Goal: Transaction & Acquisition: Purchase product/service

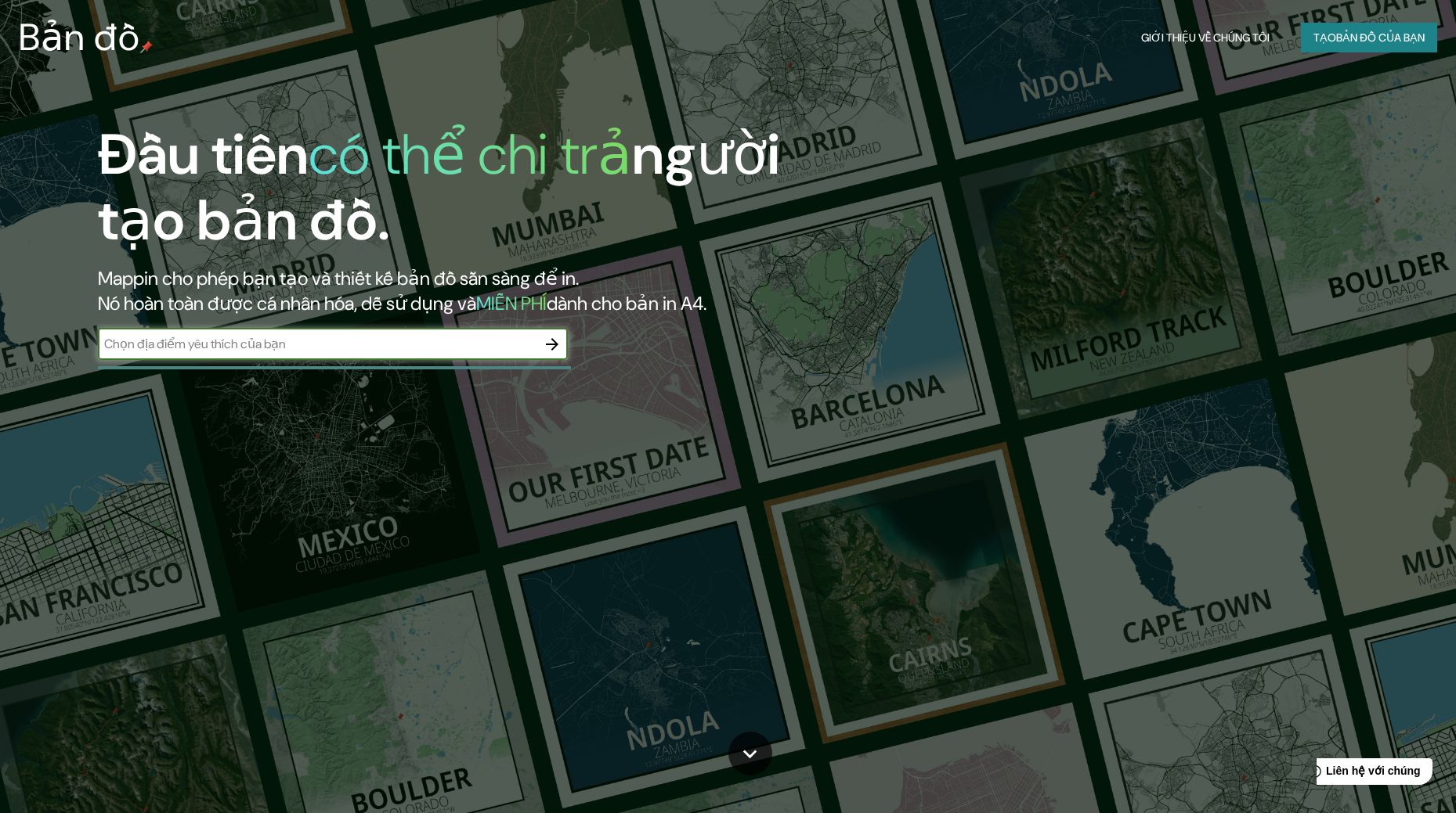
click at [396, 343] on input "text" at bounding box center [317, 344] width 439 height 18
type input "rtuv57cfy"
click at [554, 350] on icon "button" at bounding box center [552, 344] width 18 height 18
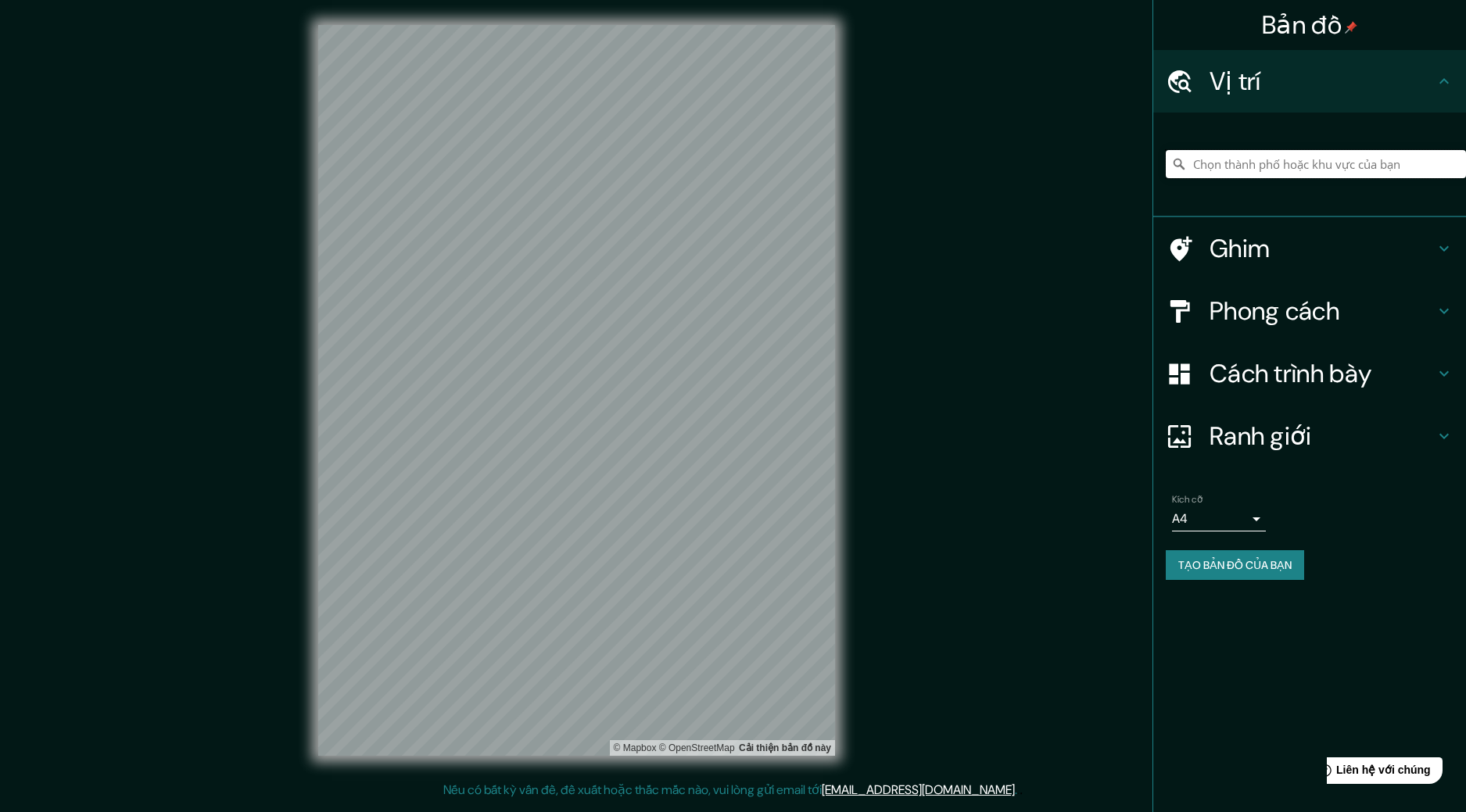
click at [1321, 171] on input "Chọn thành phố hoặc khu vực của bạn" at bounding box center [1316, 164] width 300 height 29
type input "c"
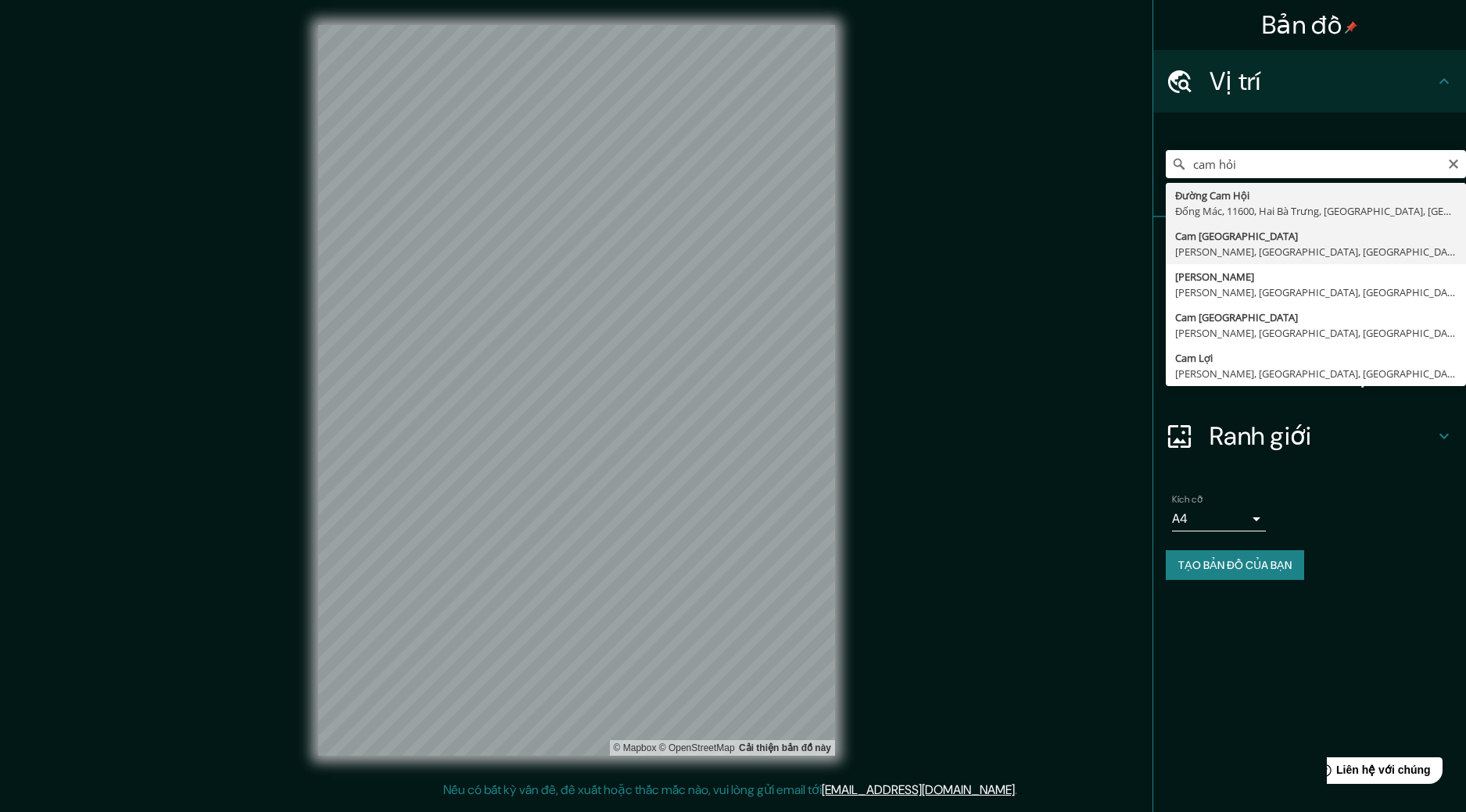
type input "Cam [GEOGRAPHIC_DATA], [GEOGRAPHIC_DATA], [GEOGRAPHIC_DATA], [GEOGRAPHIC_DATA]"
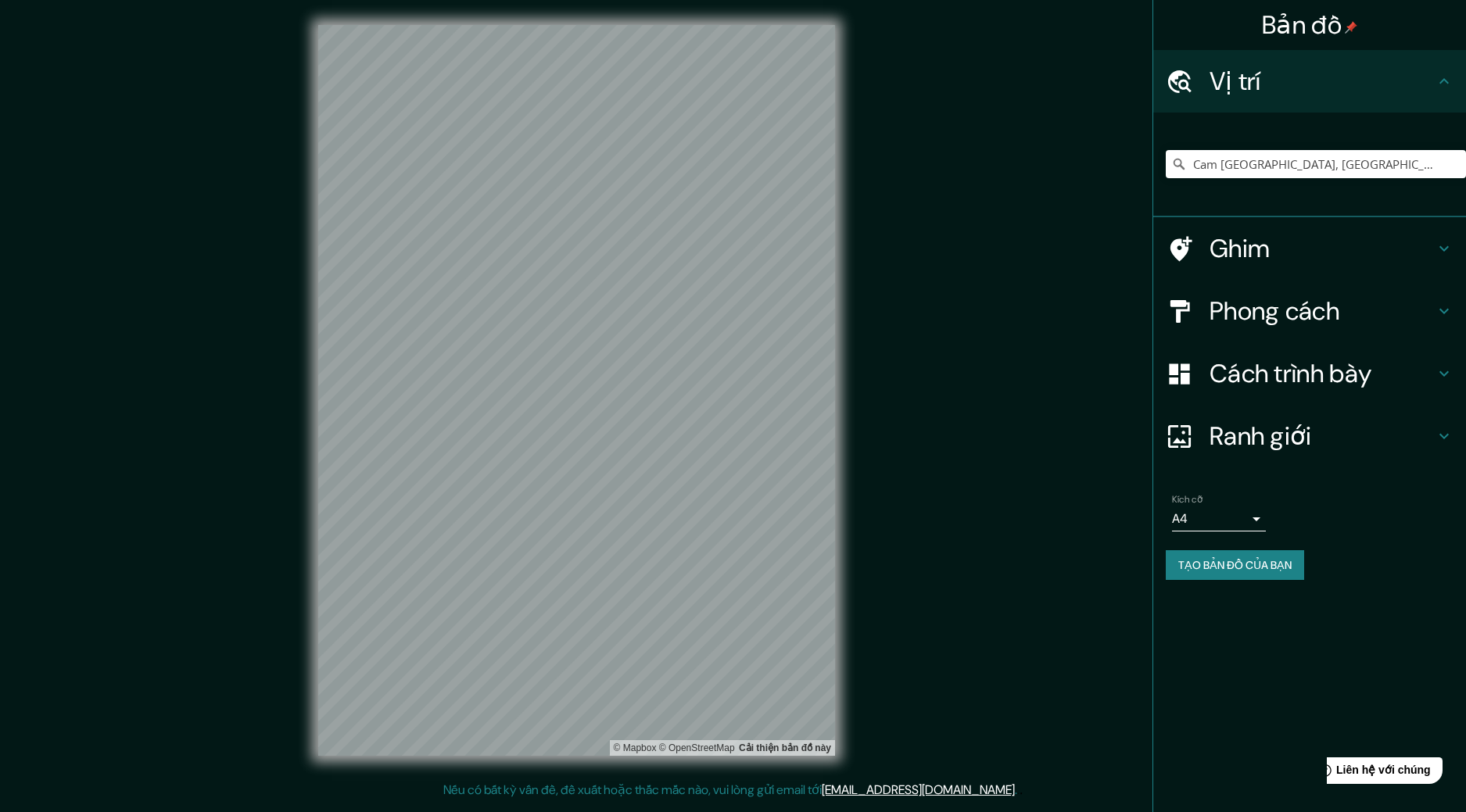
click at [1403, 438] on h4 "Ranh giới" at bounding box center [1322, 436] width 226 height 31
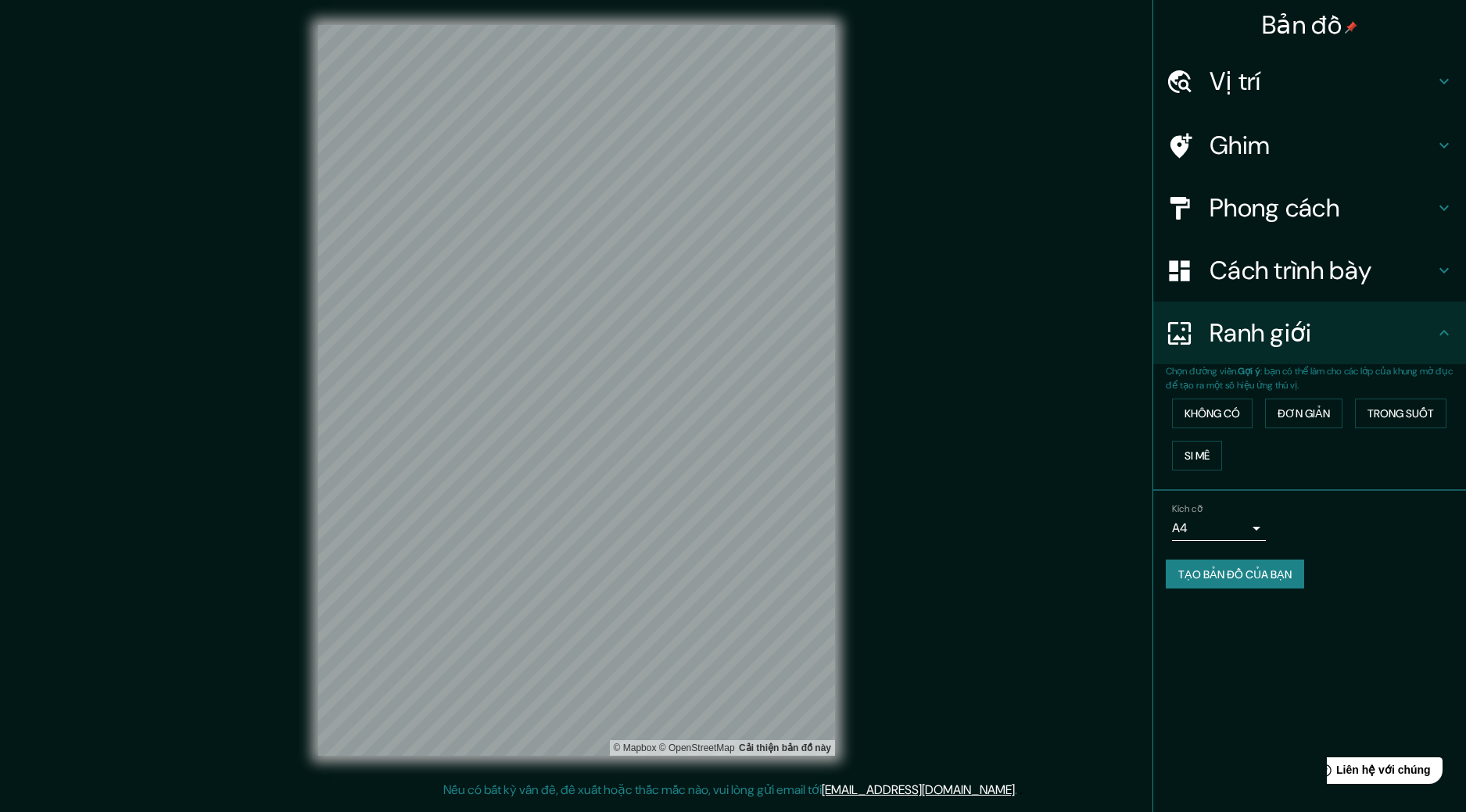
click at [1367, 340] on h4 "Ranh giới" at bounding box center [1322, 333] width 226 height 31
click at [1369, 279] on font "Cách trình bày" at bounding box center [1291, 271] width 162 height 33
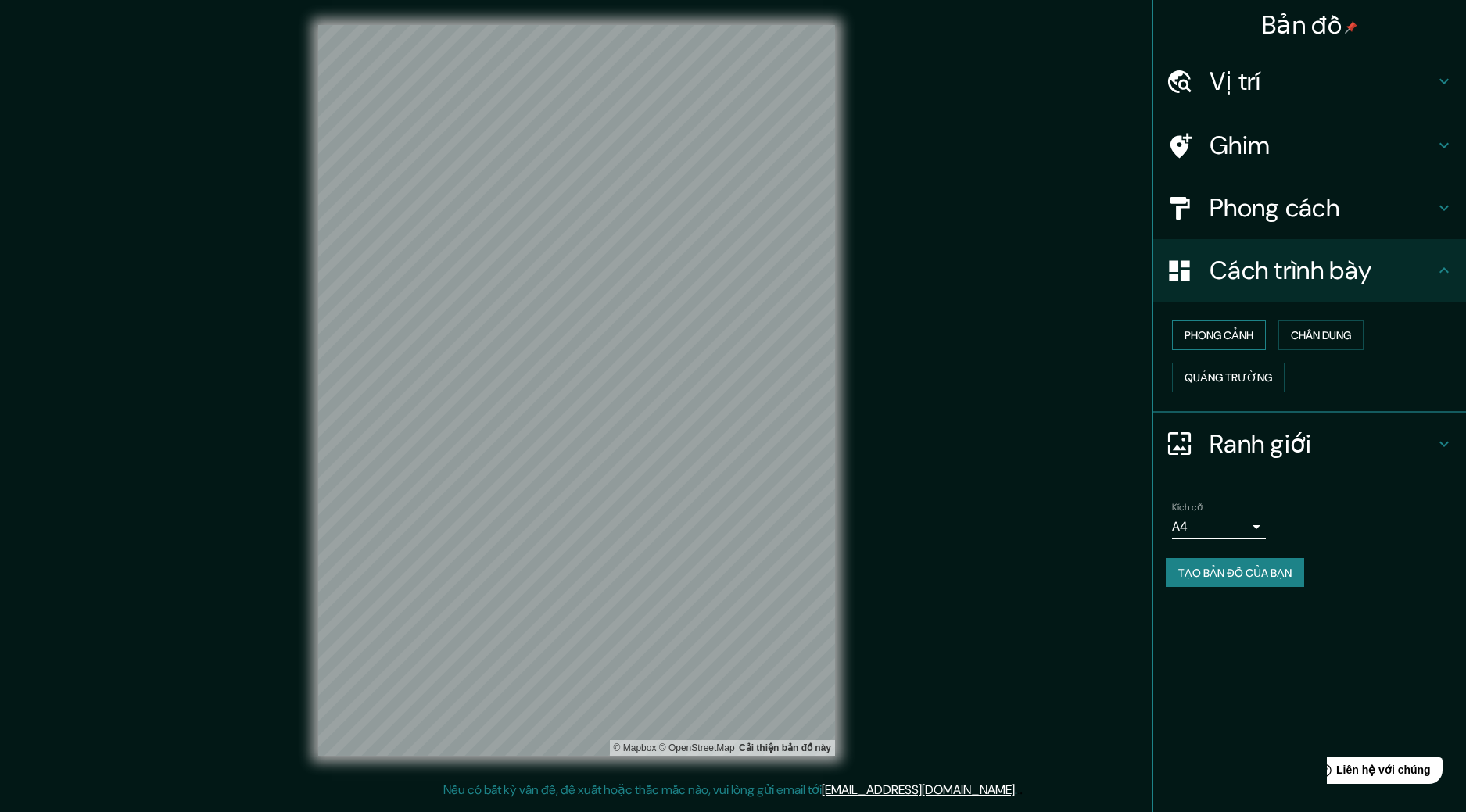
click at [1220, 333] on font "Phong cảnh" at bounding box center [1219, 335] width 69 height 14
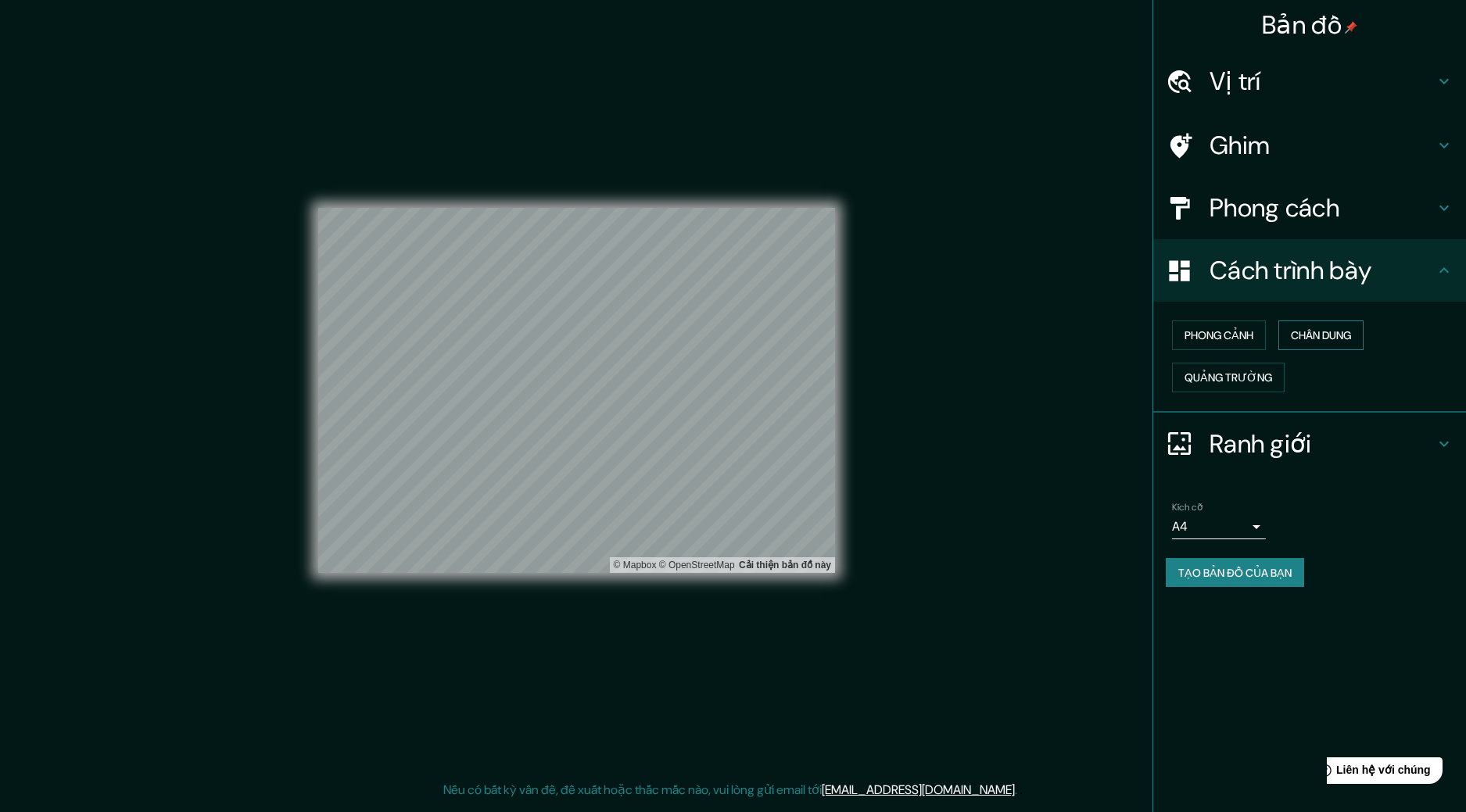
click at [1308, 335] on font "Chân dung" at bounding box center [1321, 335] width 60 height 14
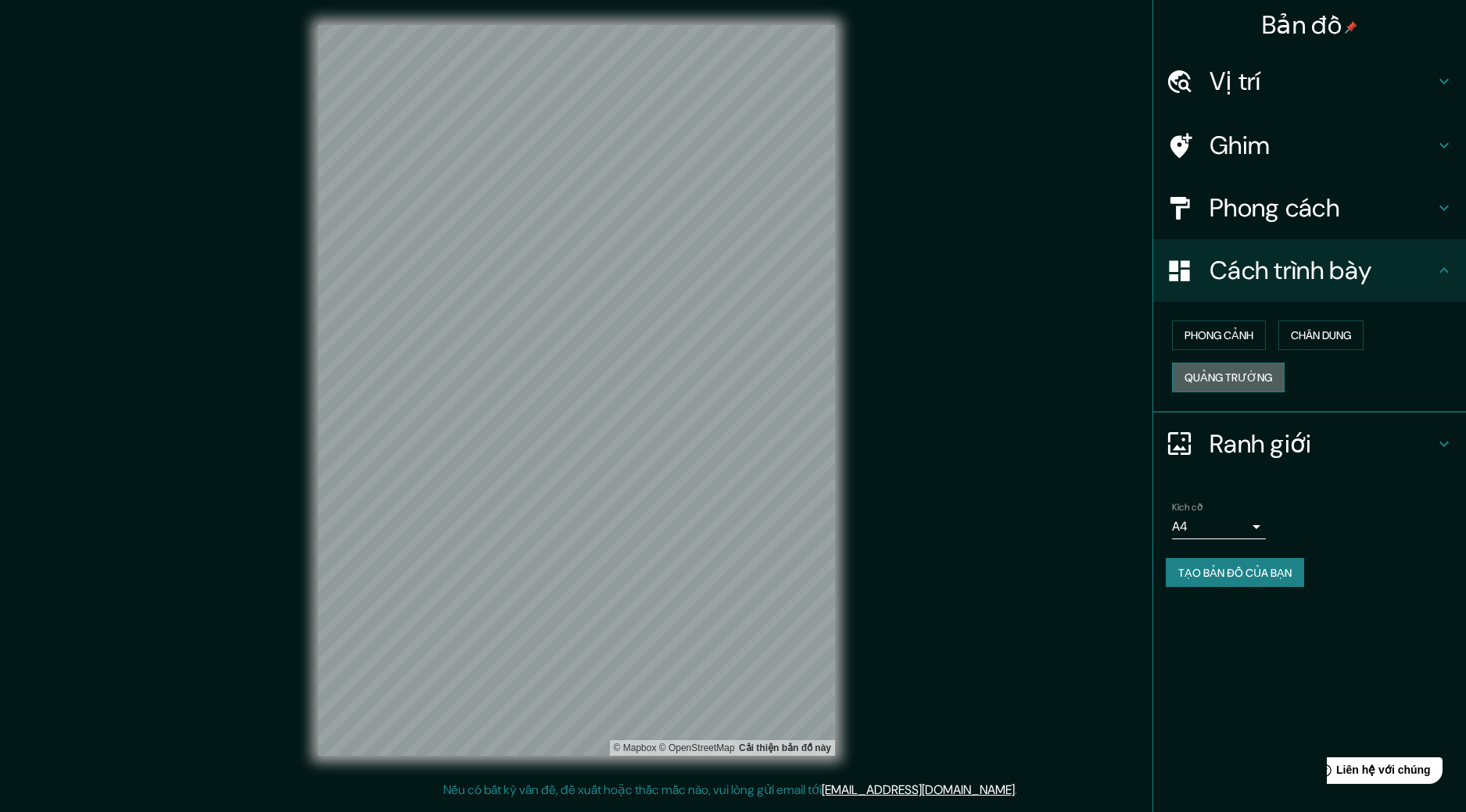
click at [1249, 375] on font "Quảng trường" at bounding box center [1228, 377] width 87 height 14
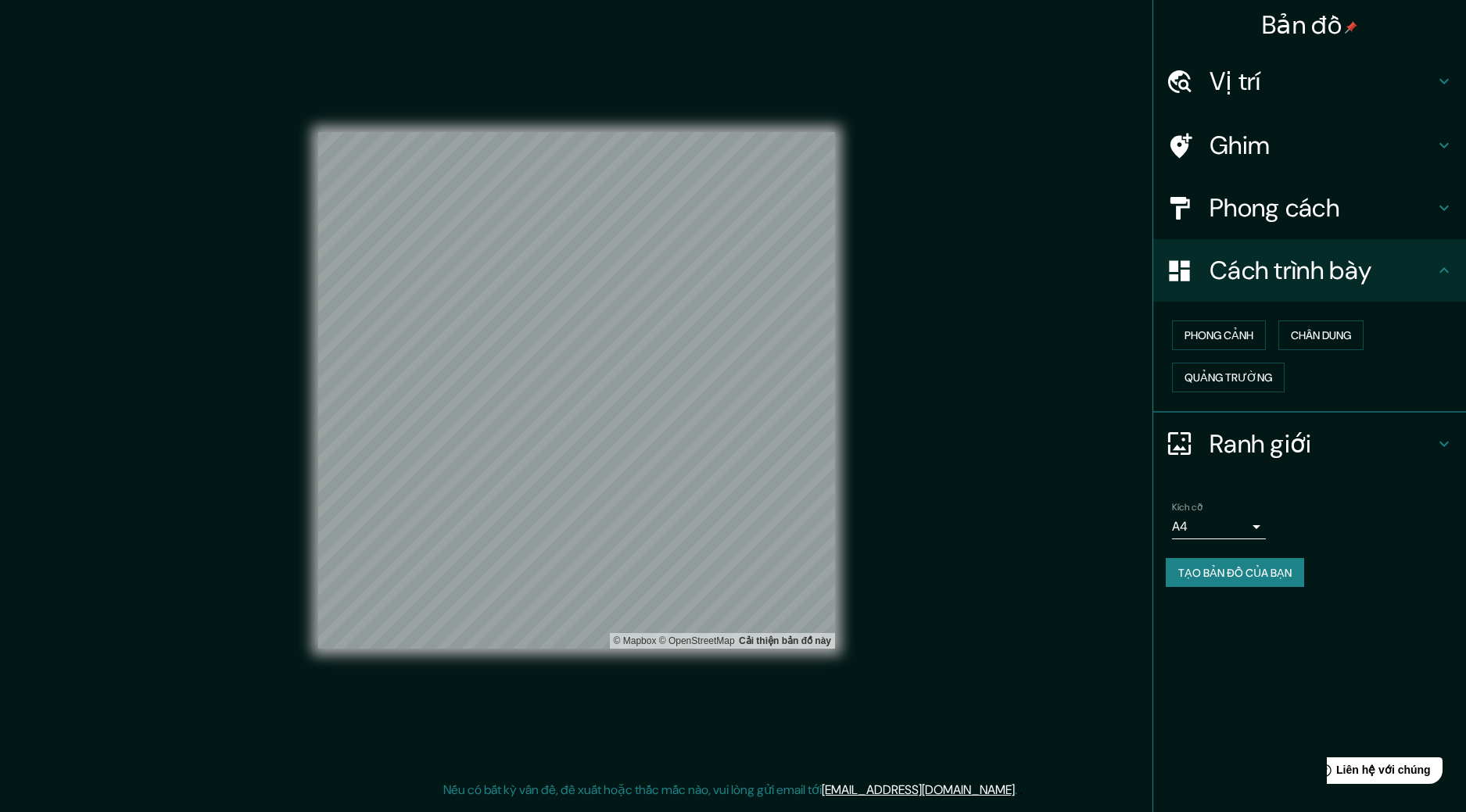
click at [1350, 218] on h4 "Phong cách" at bounding box center [1322, 208] width 226 height 31
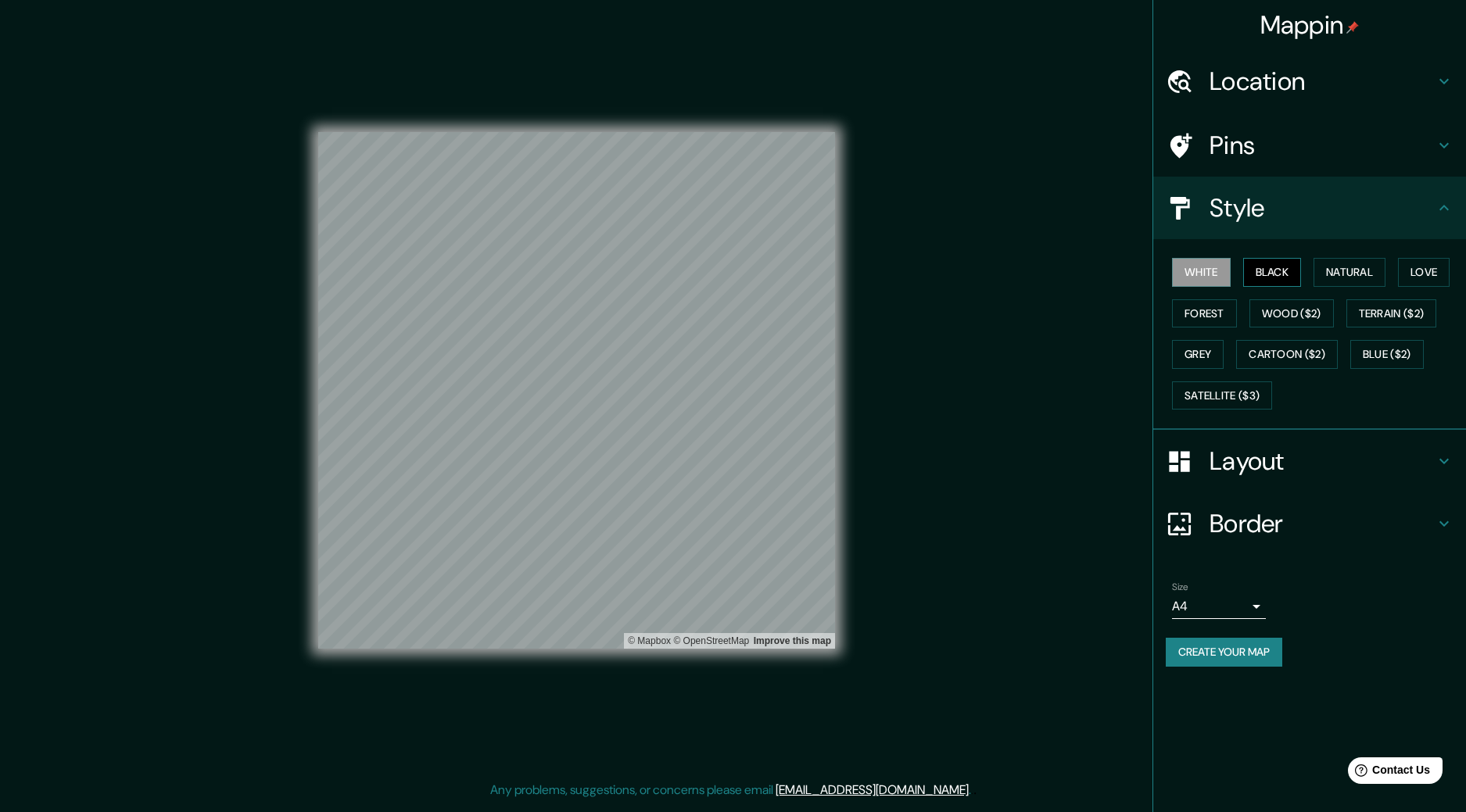
click at [1283, 264] on button "Black" at bounding box center [1273, 272] width 59 height 29
click at [1296, 319] on button "Wood ($2)" at bounding box center [1292, 313] width 85 height 29
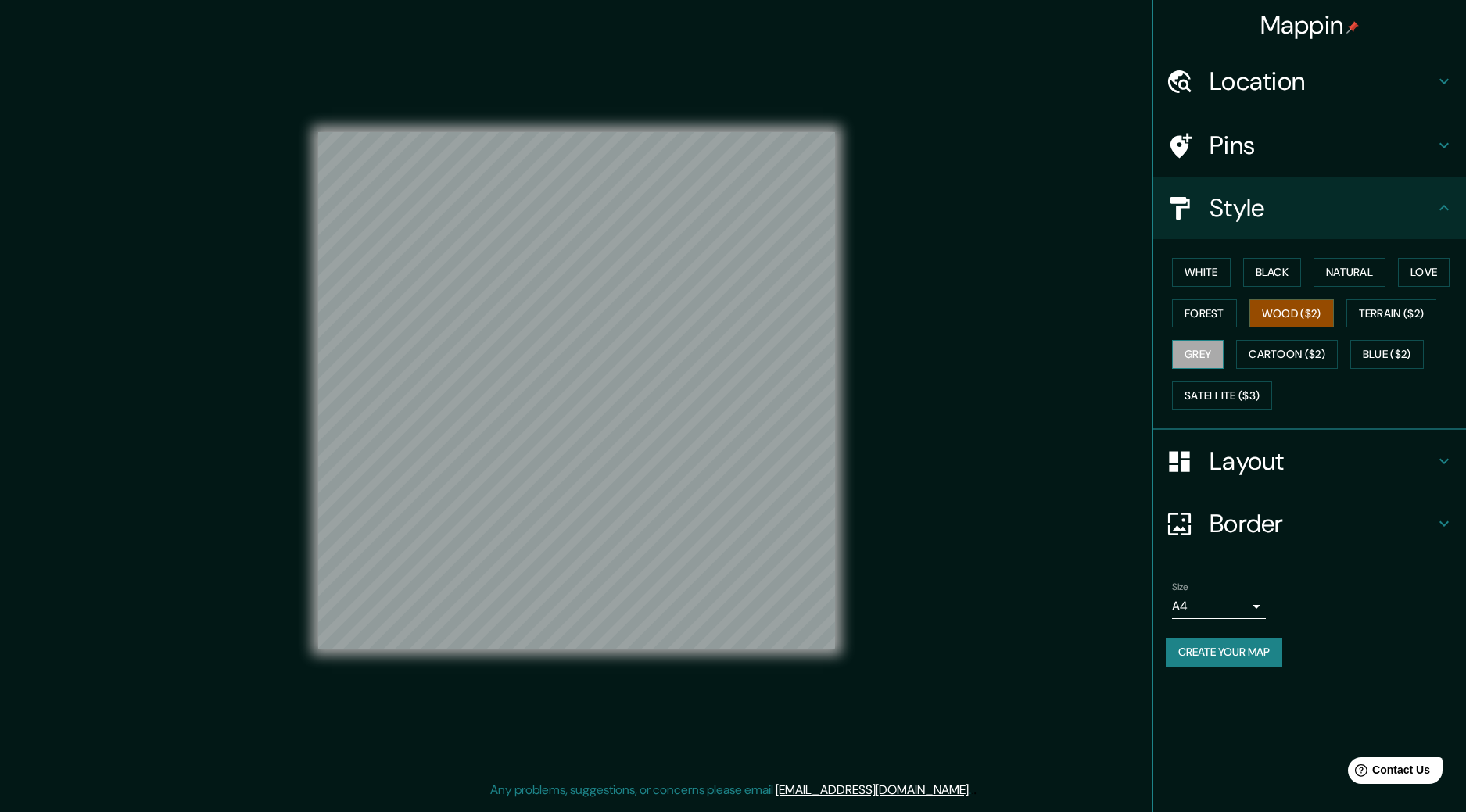
click at [1205, 343] on button "Grey" at bounding box center [1198, 354] width 52 height 29
click at [1287, 319] on button "Wood ($2)" at bounding box center [1292, 313] width 85 height 29
click at [1245, 396] on button "Satellite ($3)" at bounding box center [1222, 395] width 100 height 29
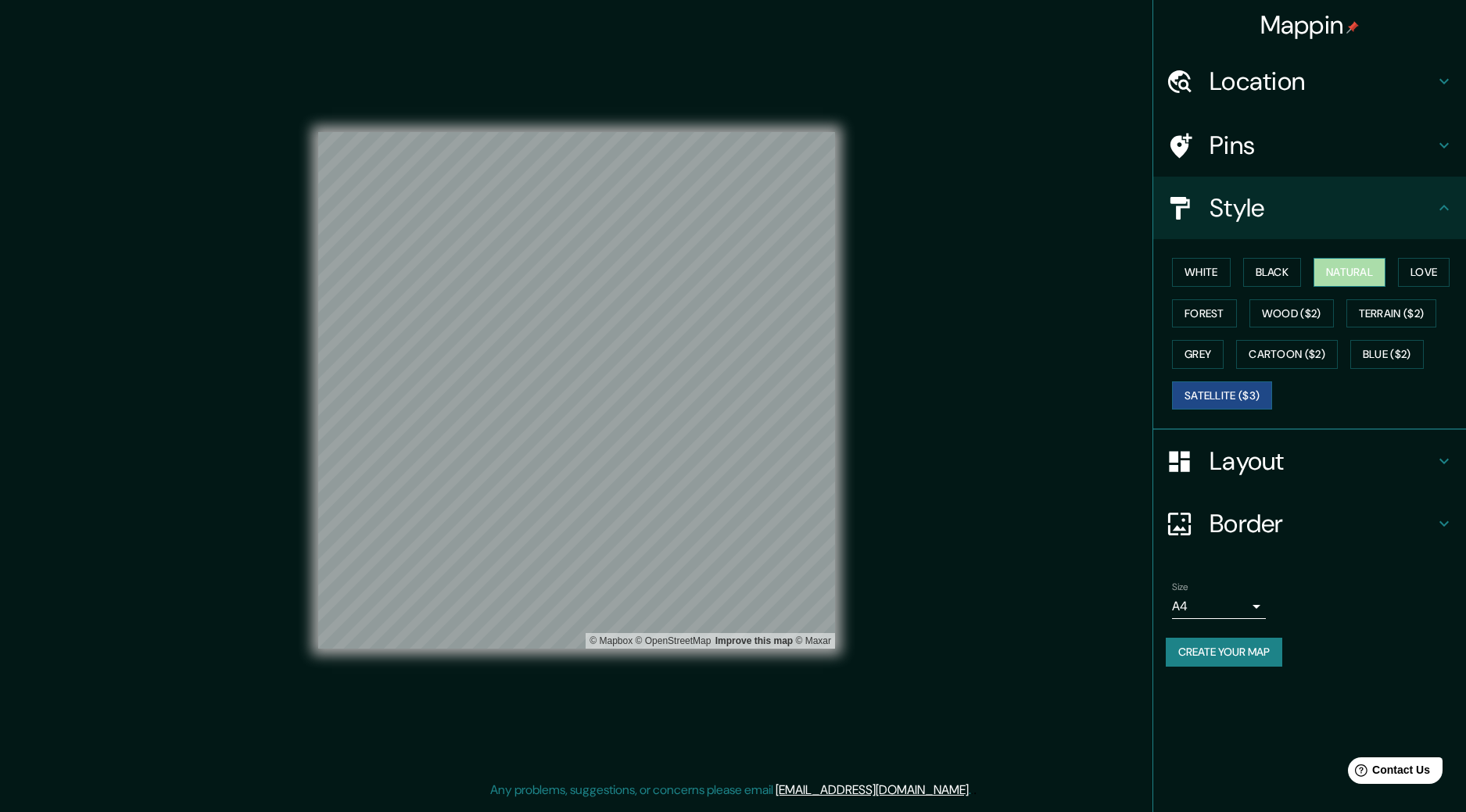
click at [1360, 271] on button "Natural" at bounding box center [1350, 272] width 72 height 29
click at [1229, 319] on button "Forest" at bounding box center [1204, 313] width 64 height 29
click at [1335, 267] on button "Natural" at bounding box center [1350, 272] width 72 height 29
click at [1426, 273] on button "Love" at bounding box center [1425, 272] width 52 height 29
click at [1216, 311] on button "Forest" at bounding box center [1204, 313] width 64 height 29
